Goal: Information Seeking & Learning: Learn about a topic

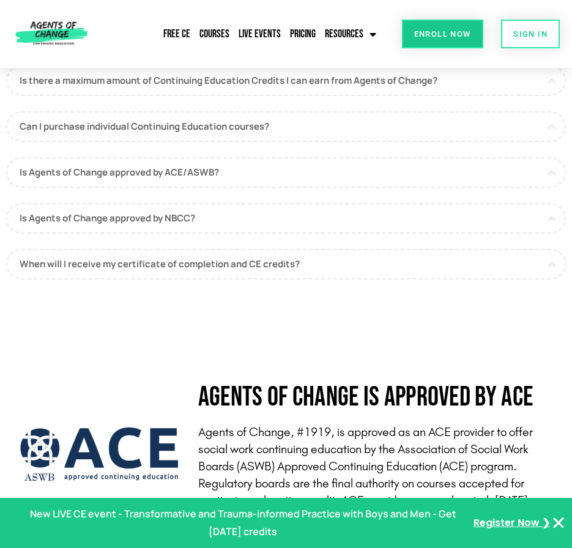
scroll to position [3565, 0]
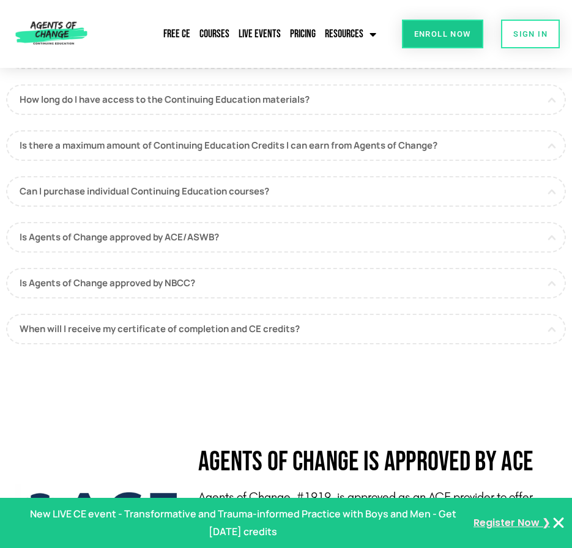
click at [510, 496] on span "Register Now ❯" at bounding box center [511, 523] width 76 height 18
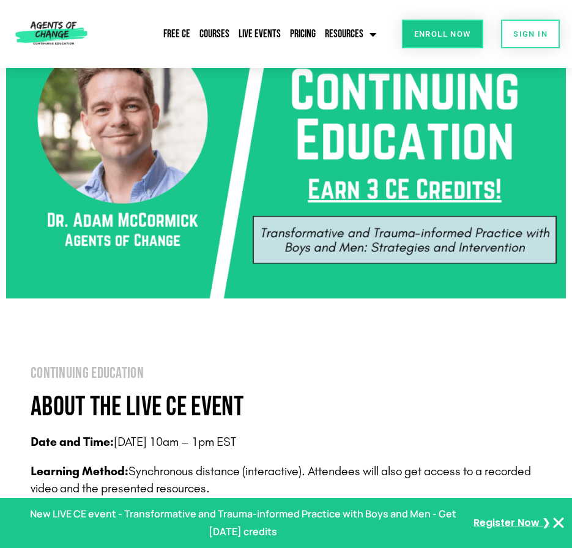
scroll to position [263, 0]
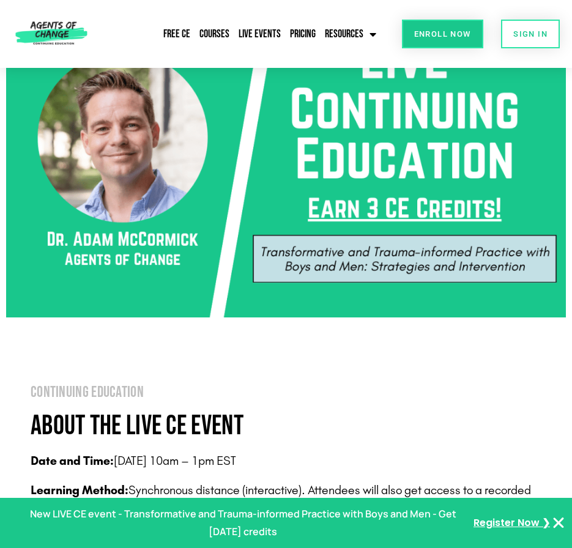
click at [426, 31] on span "Enroll Now" at bounding box center [442, 34] width 57 height 8
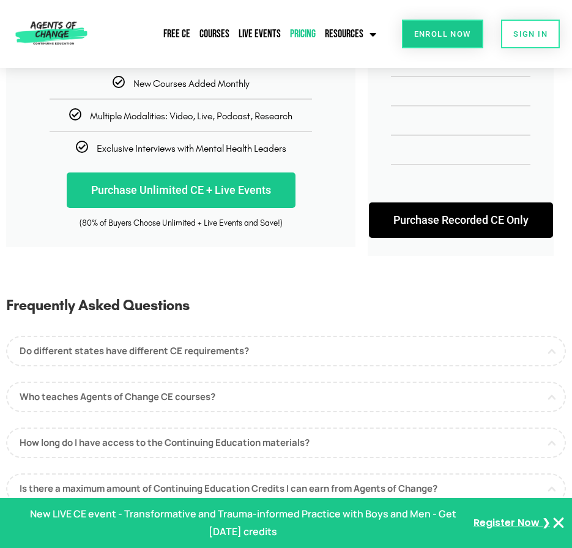
scroll to position [292, 0]
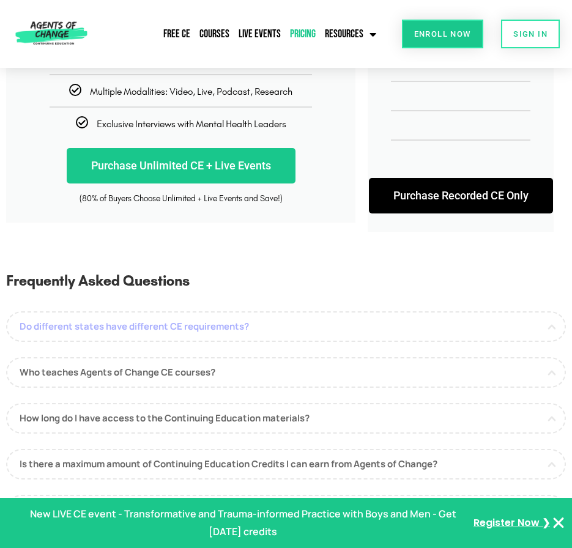
click at [237, 338] on link "Do different states have different CE requirements?" at bounding box center [285, 326] width 559 height 31
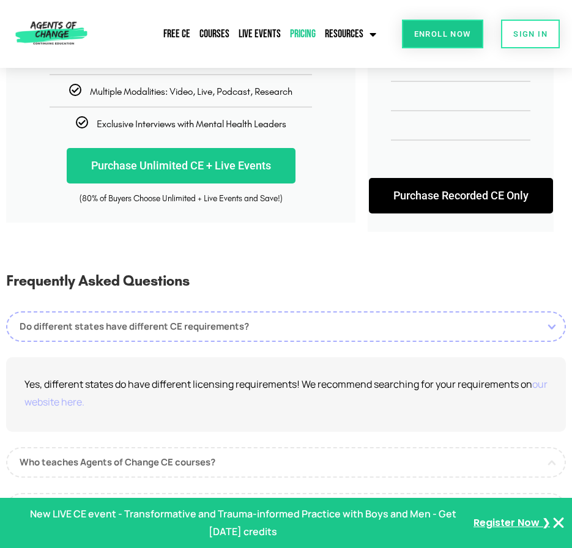
click at [72, 408] on link "our website here." at bounding box center [285, 392] width 523 height 31
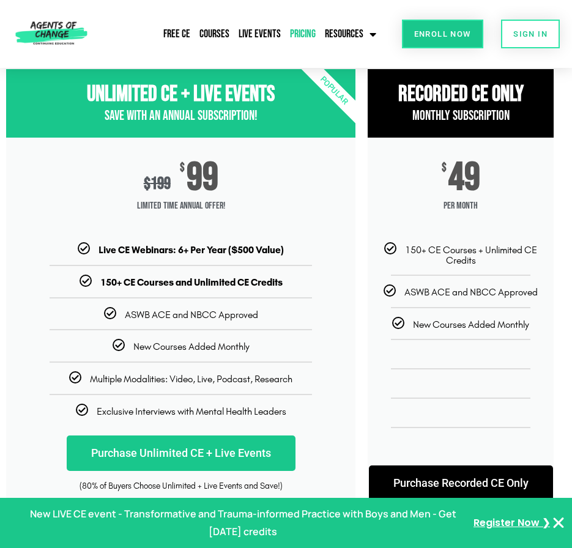
scroll to position [0, 0]
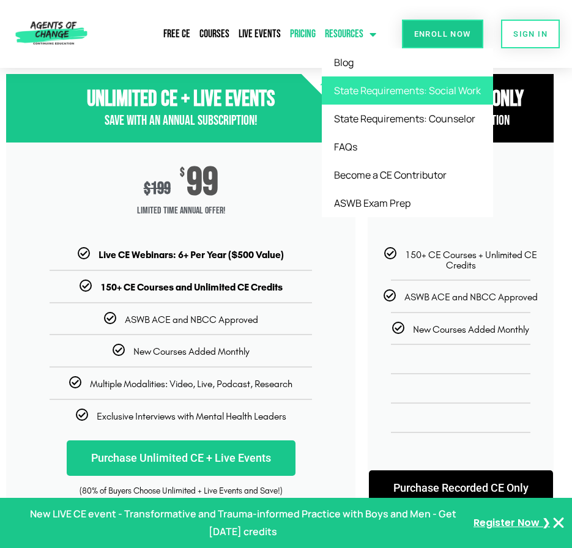
click at [374, 93] on link "State Requirements: Social Work" at bounding box center [407, 90] width 171 height 28
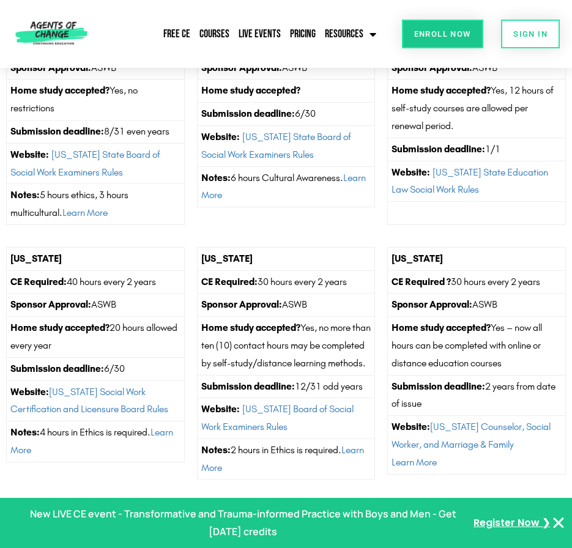
scroll to position [3512, 0]
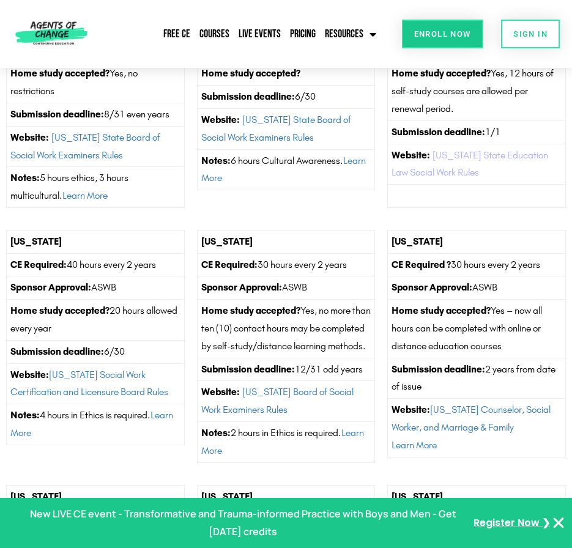
click at [484, 179] on link "New York State Education Law Social Work Rules" at bounding box center [469, 163] width 157 height 29
